Goal: Task Accomplishment & Management: Use online tool/utility

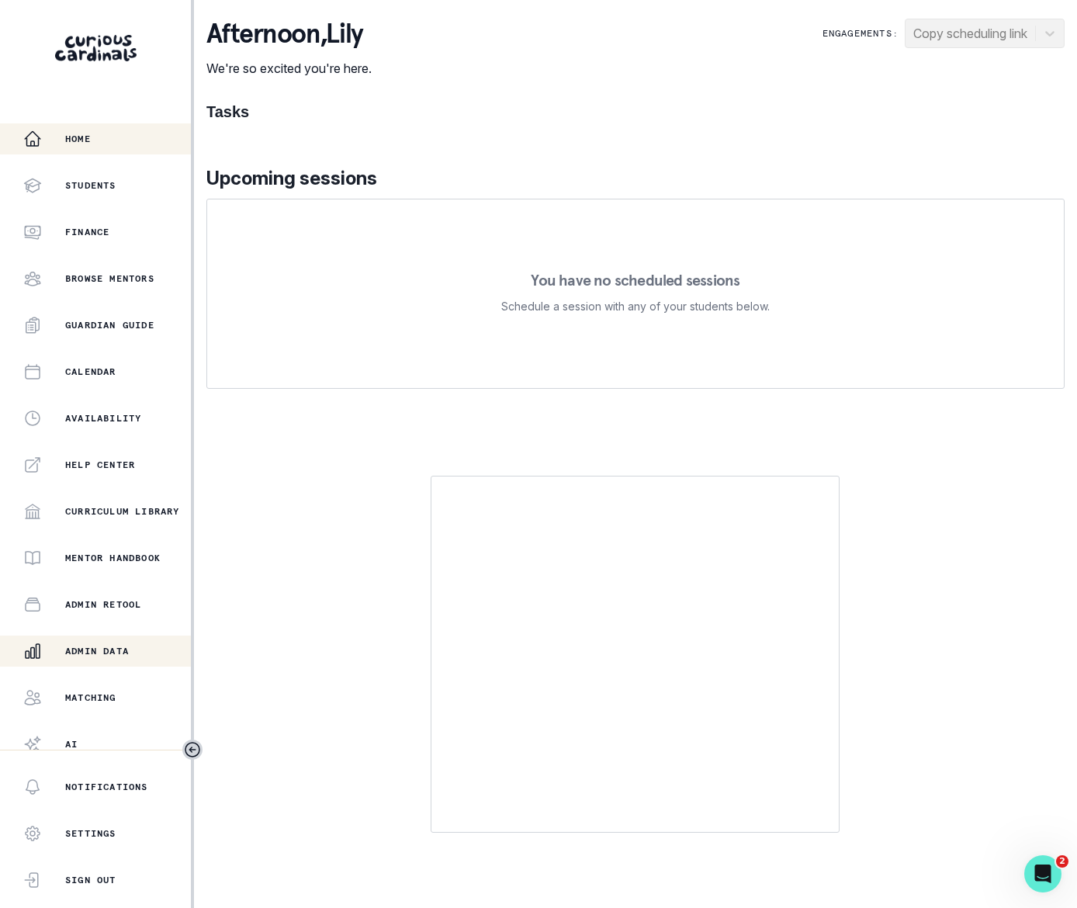
click at [107, 653] on p "Admin Data" at bounding box center [97, 651] width 64 height 12
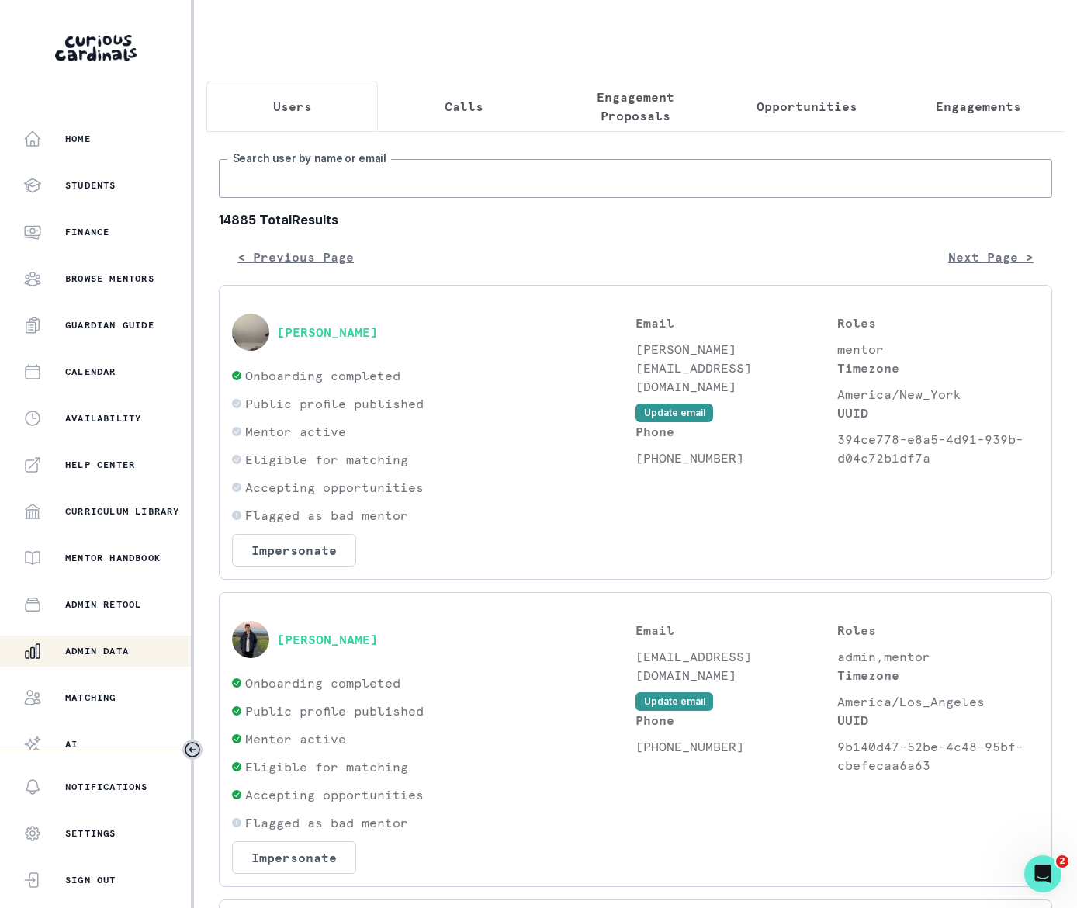
drag, startPoint x: 301, startPoint y: 185, endPoint x: 310, endPoint y: 185, distance: 9.3
click at [302, 185] on input "Search user by name or email" at bounding box center [635, 178] width 833 height 39
type input "[PERSON_NAME]"
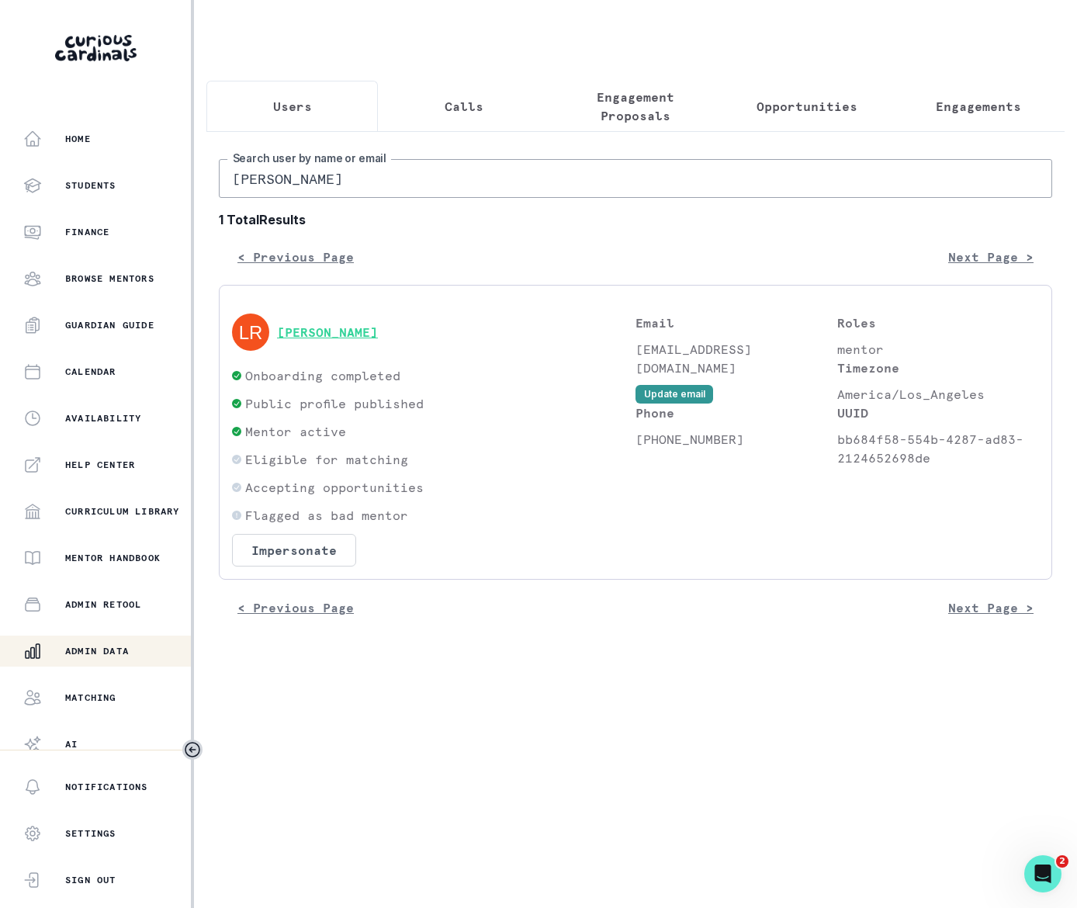
click at [311, 340] on button "[PERSON_NAME]" at bounding box center [327, 332] width 101 height 16
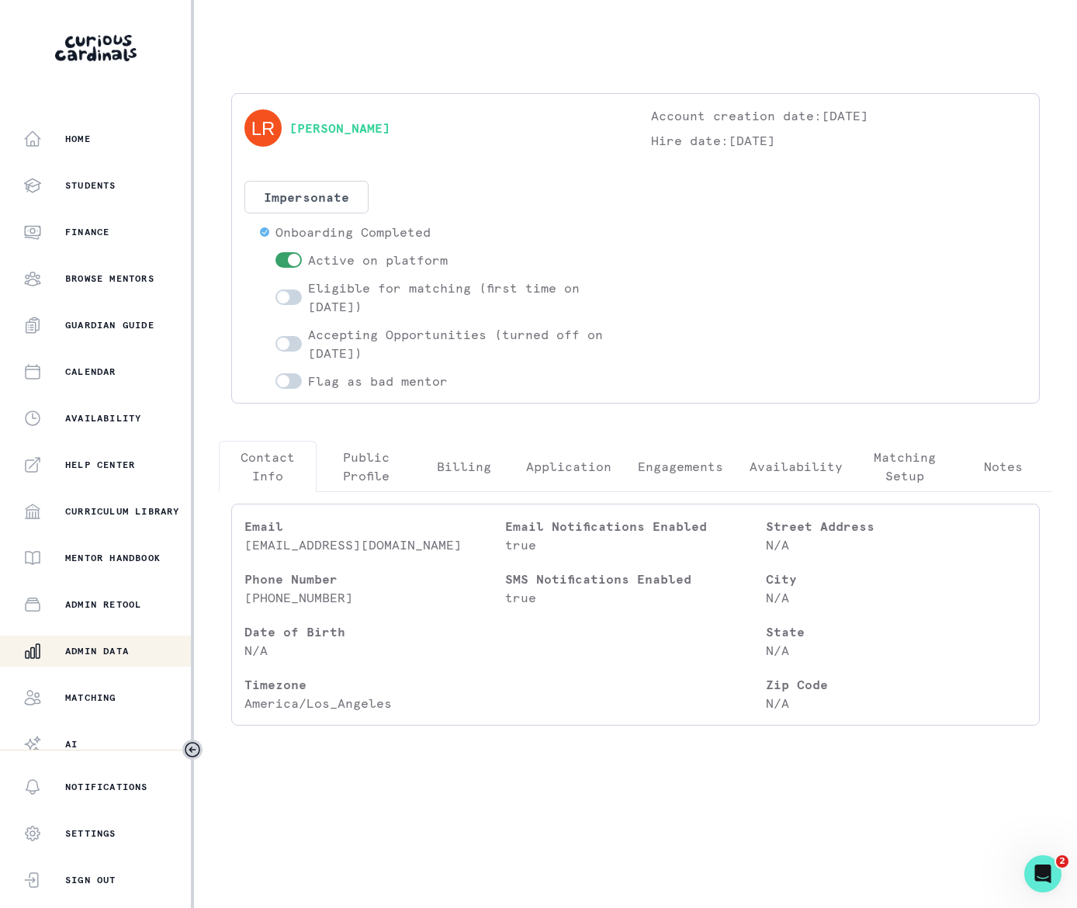
click at [680, 464] on p "Engagements" at bounding box center [680, 466] width 85 height 19
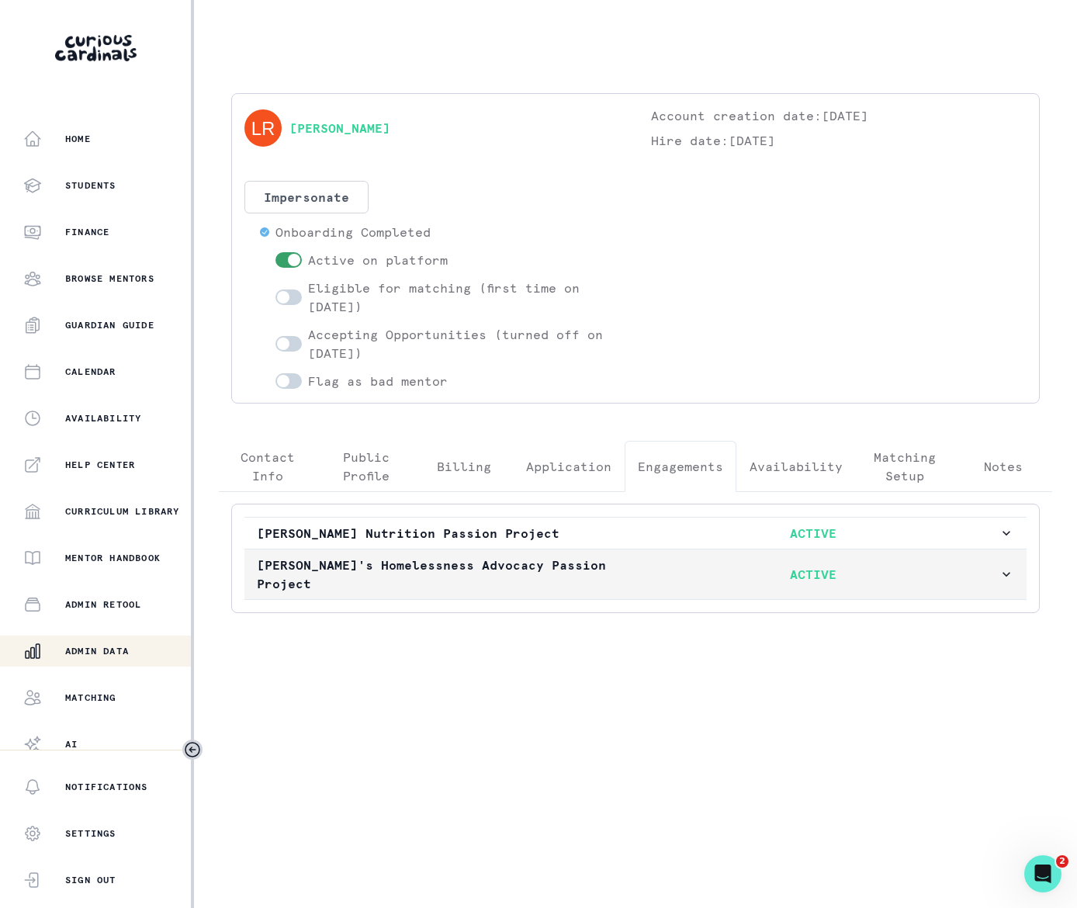
click at [1004, 569] on icon "button" at bounding box center [1007, 574] width 16 height 16
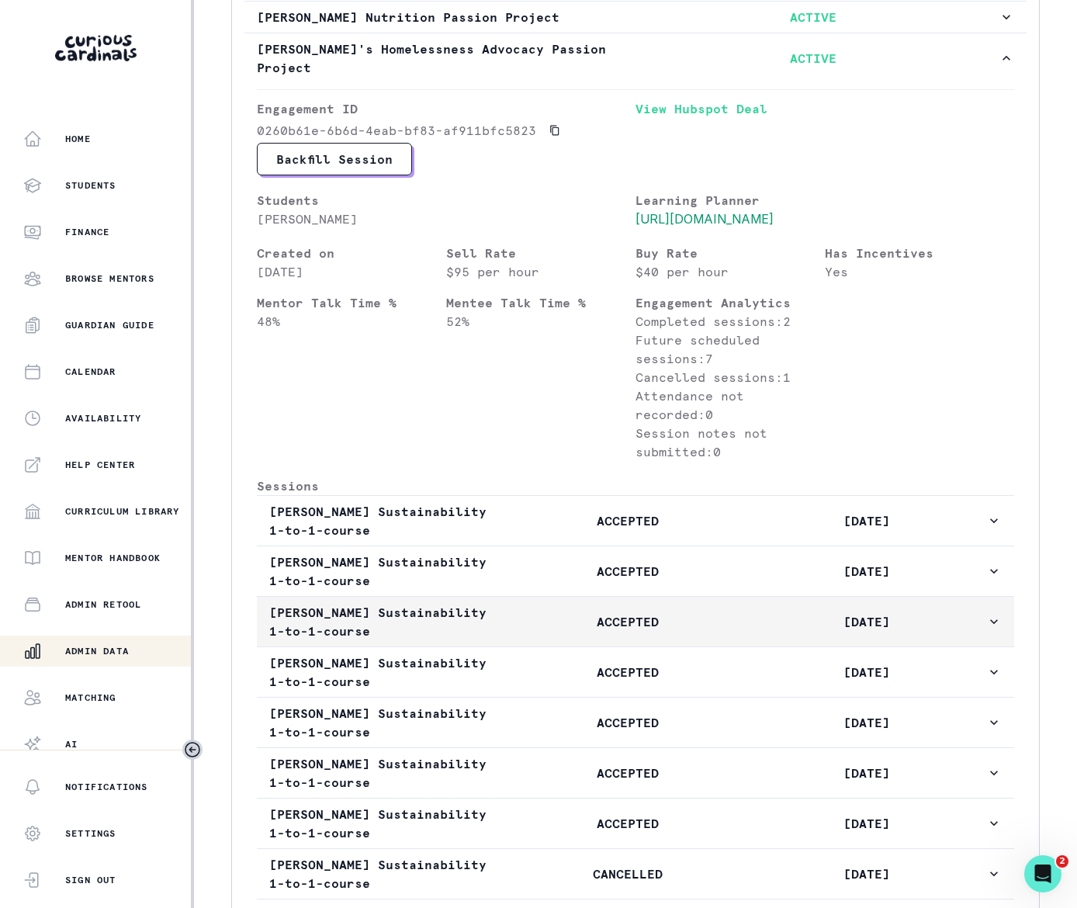
scroll to position [652, 0]
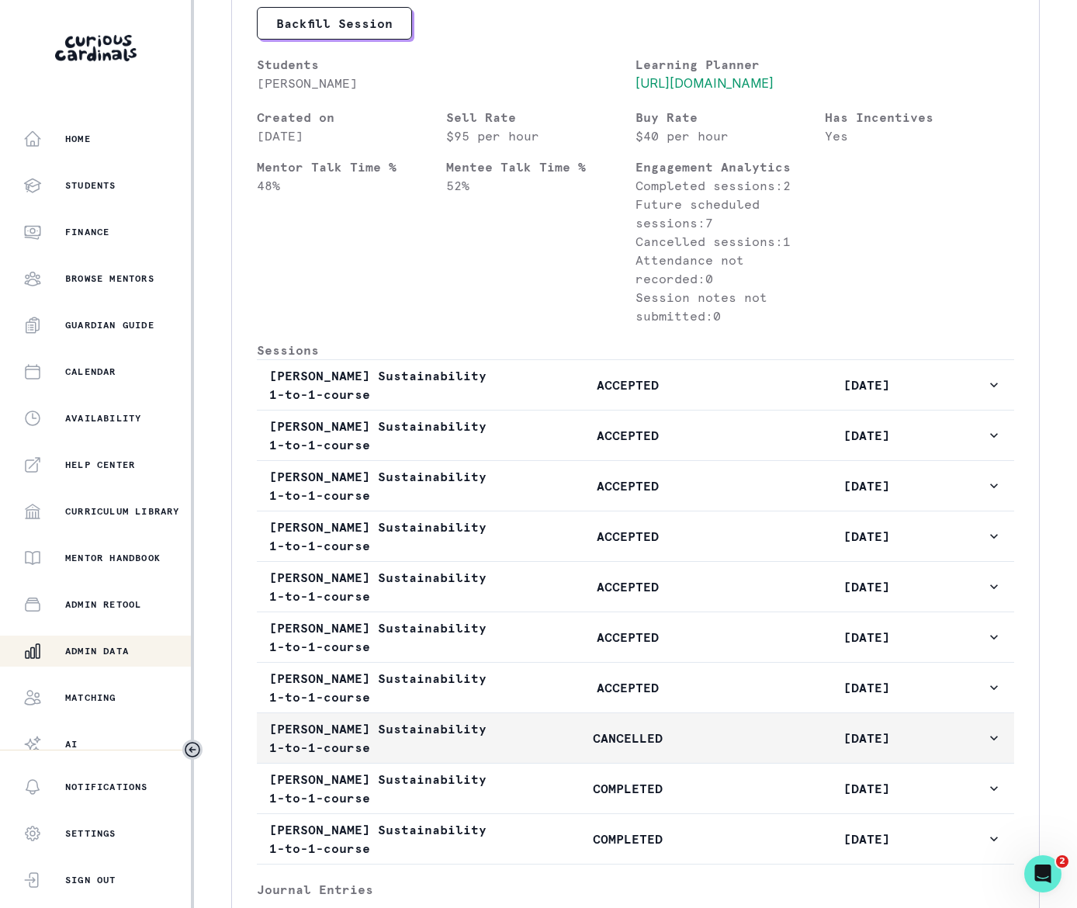
click at [990, 740] on icon "button" at bounding box center [994, 738] width 8 height 5
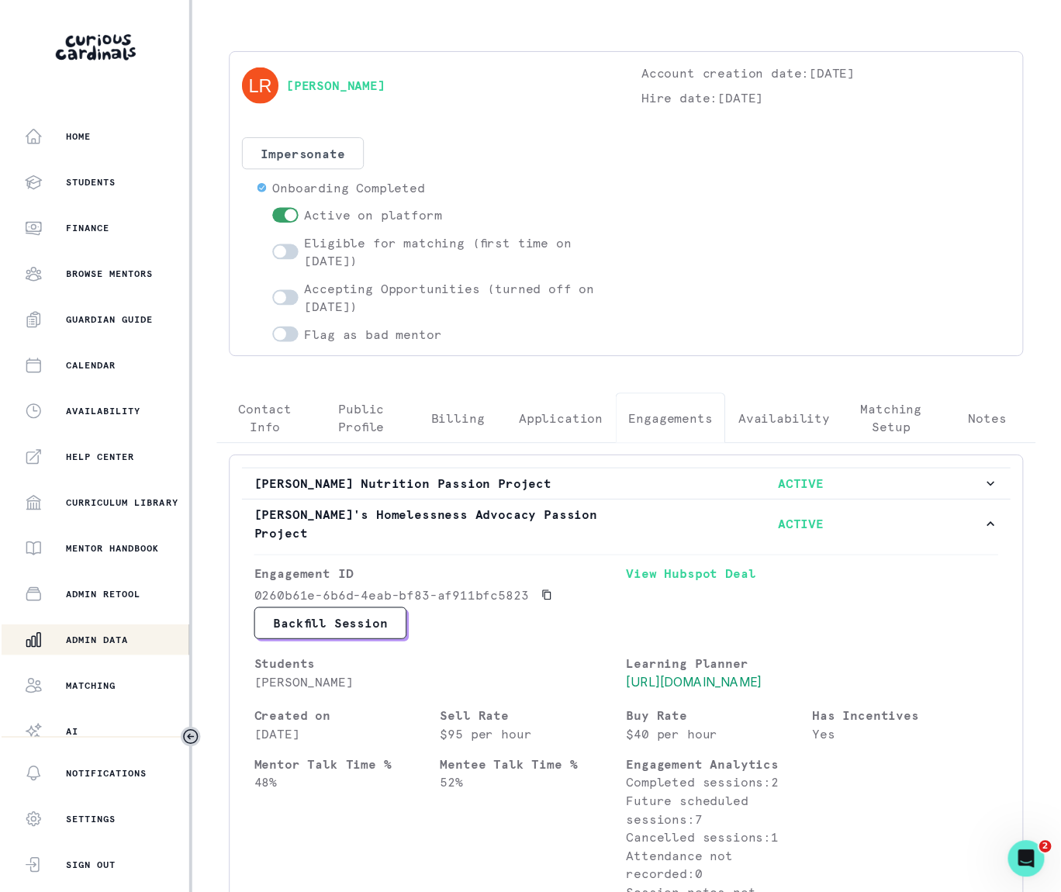
scroll to position [0, 0]
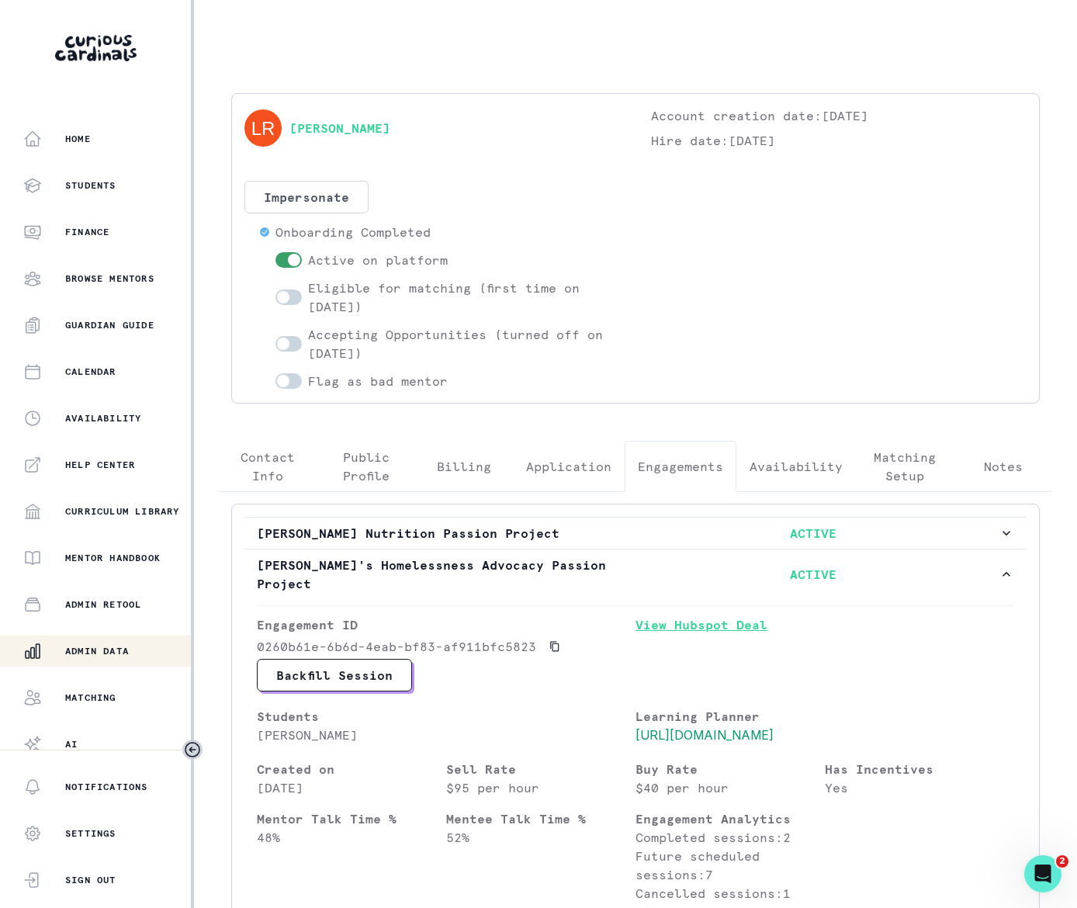
click at [705, 616] on link "View Hubspot Deal" at bounding box center [824, 636] width 379 height 43
click at [134, 640] on button "Admin Data" at bounding box center [97, 650] width 194 height 31
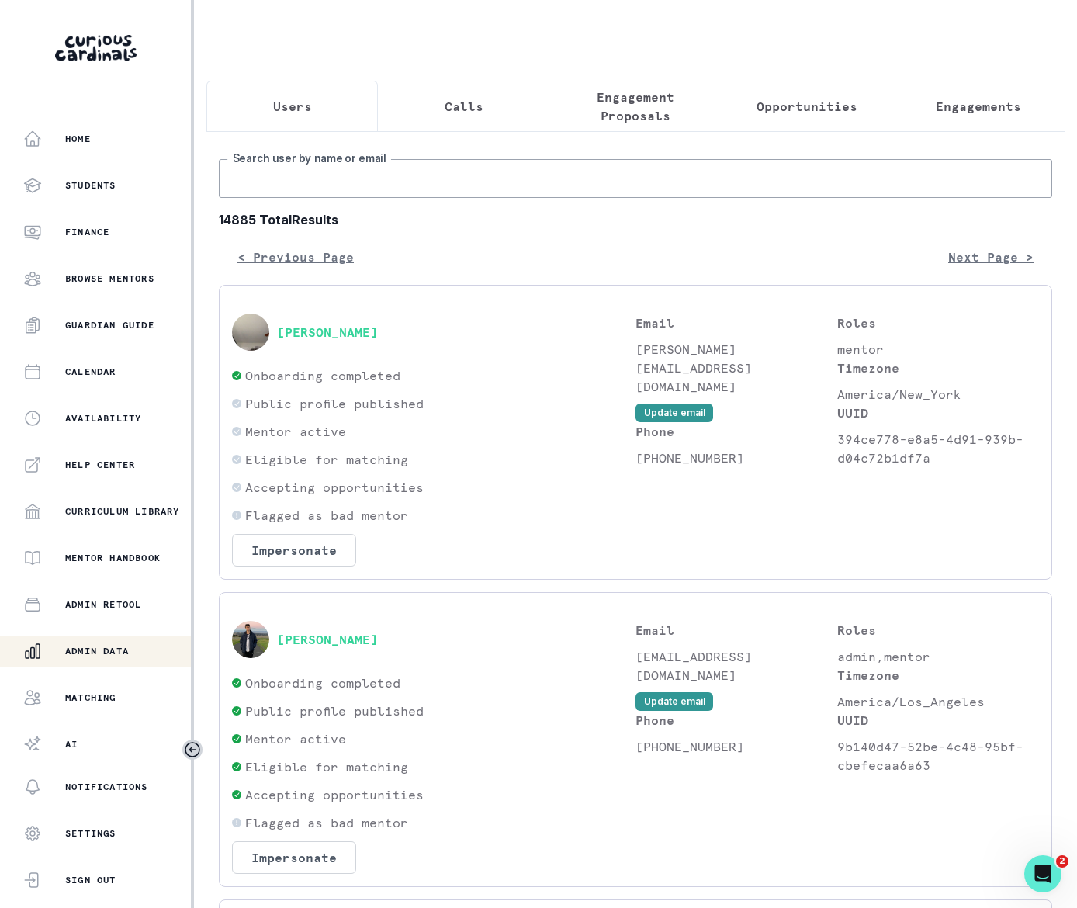
click at [348, 191] on input "Search user by name or email" at bounding box center [635, 178] width 833 height 39
paste input "[PERSON_NAME]"
type input "[PERSON_NAME]"
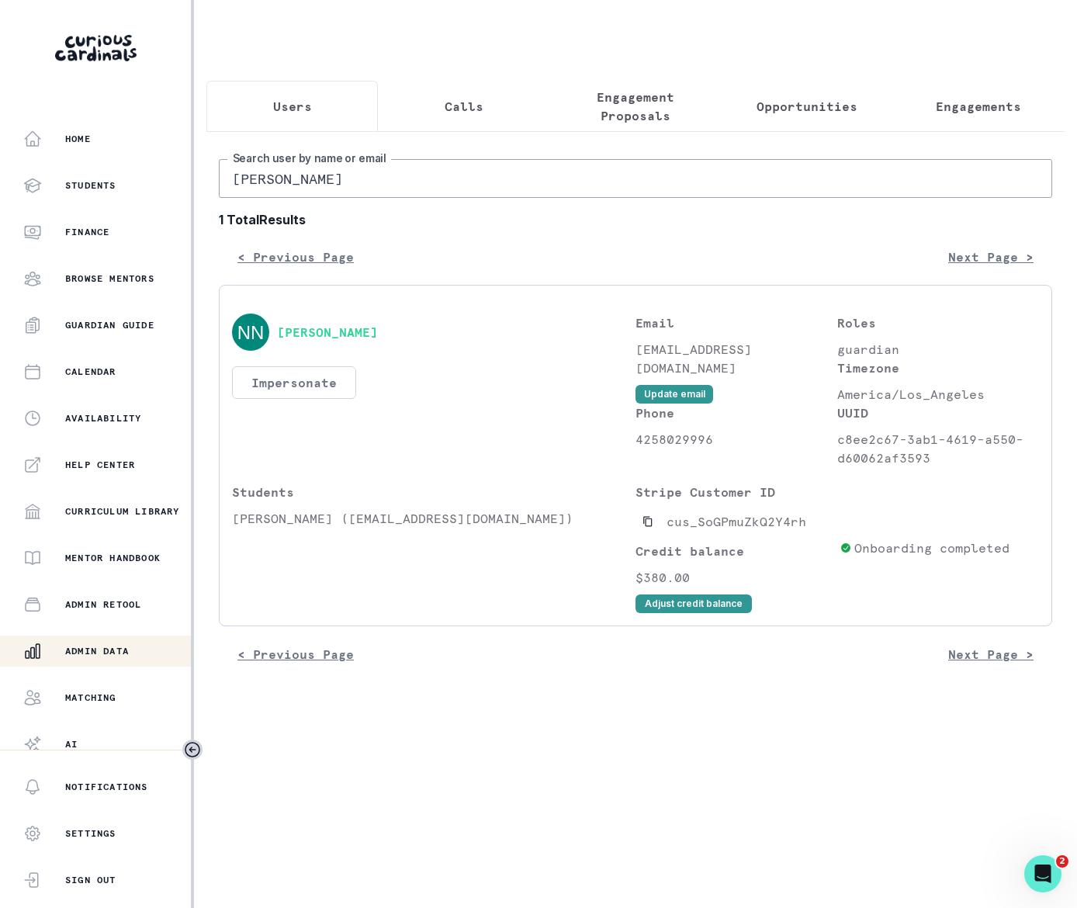
click at [305, 399] on button "Impersonate" at bounding box center [294, 382] width 124 height 33
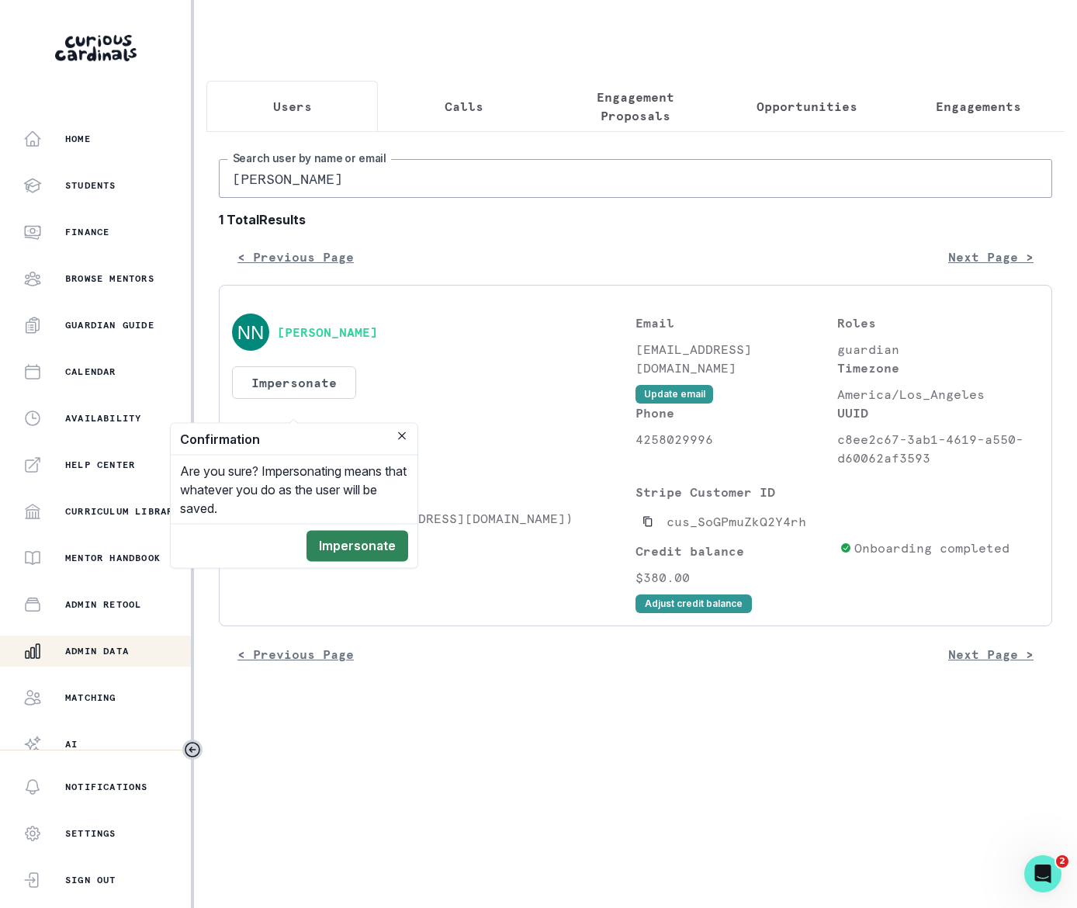
click at [348, 542] on button "Impersonate" at bounding box center [357, 546] width 102 height 31
